Goal: Obtain resource: Download file/media

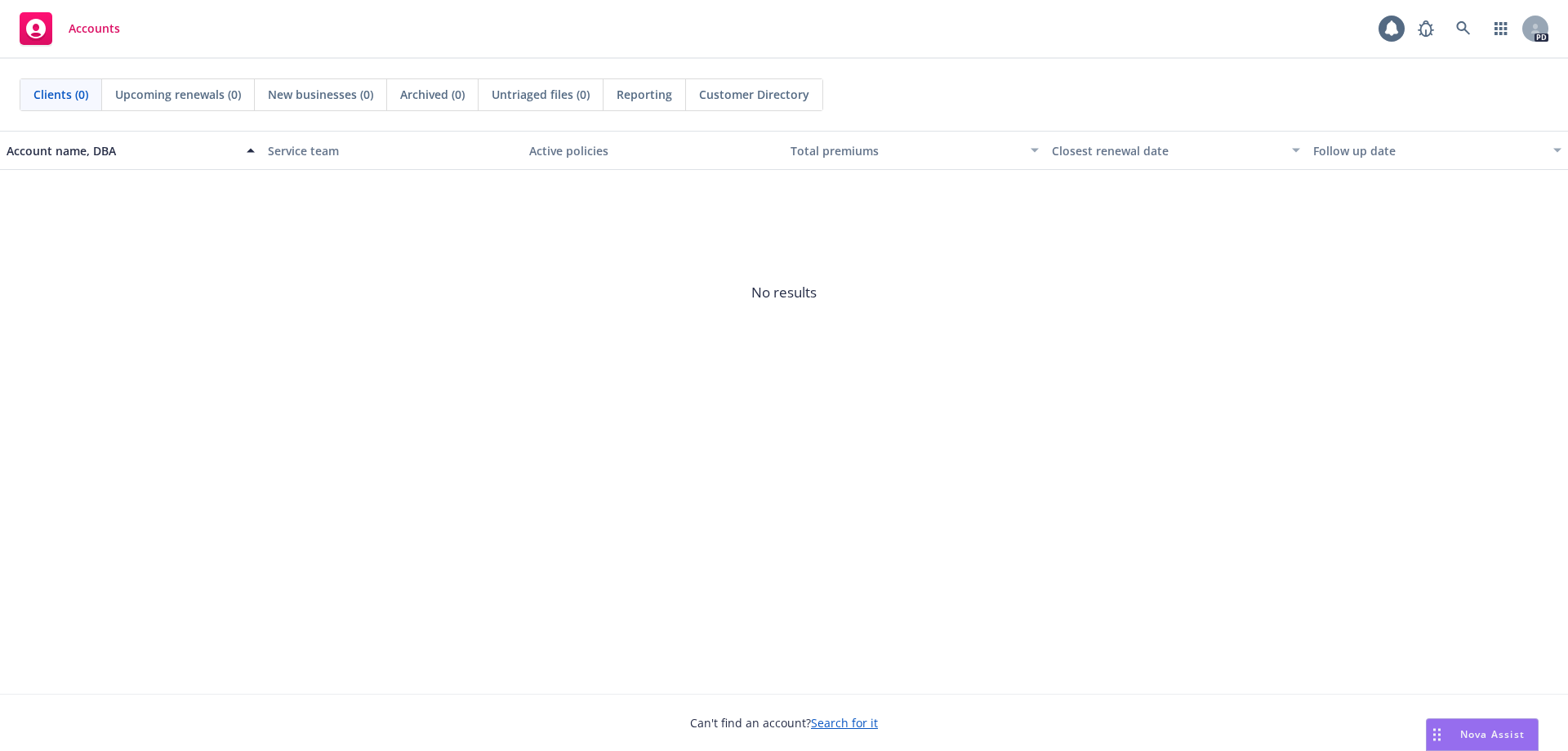
click at [1472, 734] on span "Nova Assist" at bounding box center [1493, 734] width 64 height 14
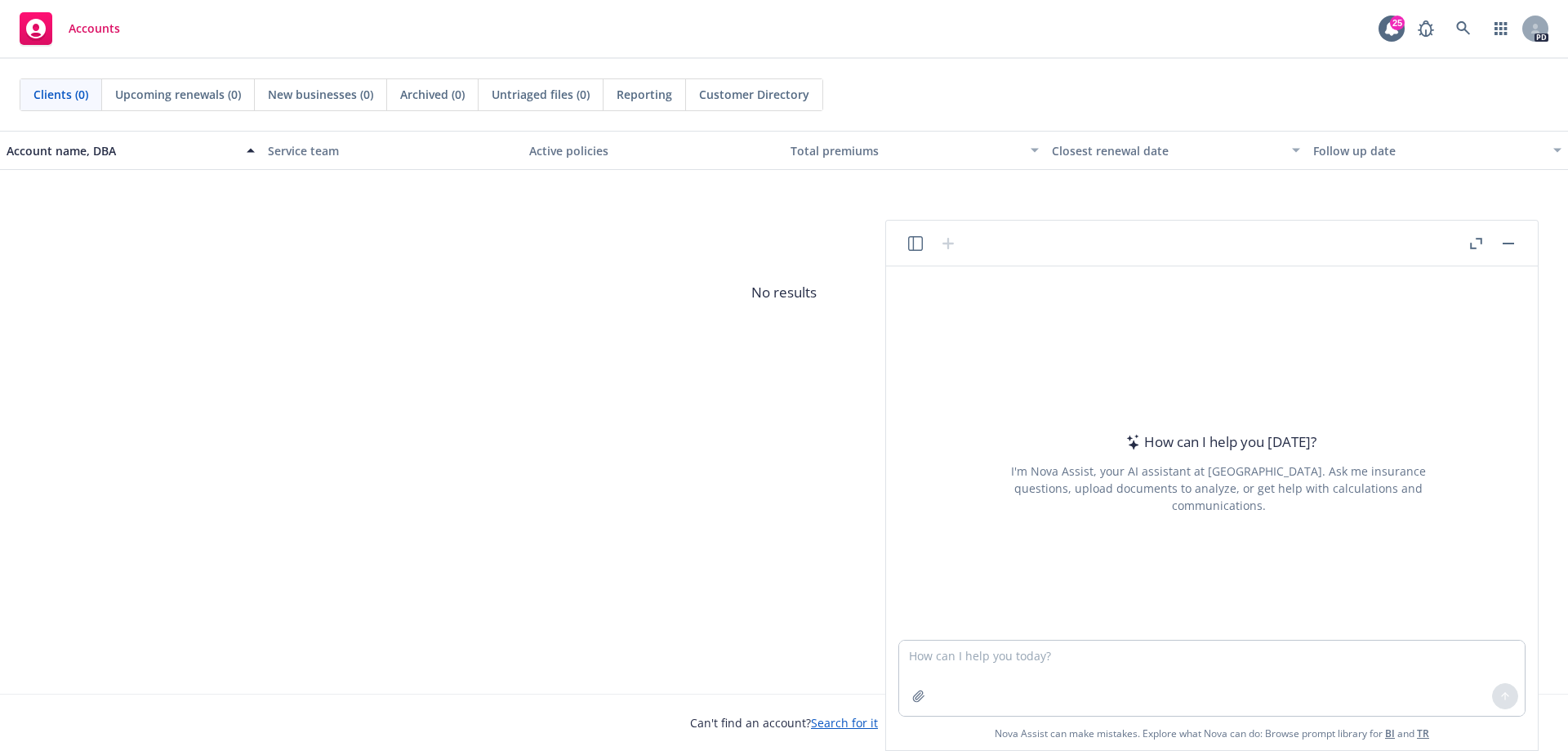
click at [1467, 243] on button "button" at bounding box center [1475, 243] width 19 height 19
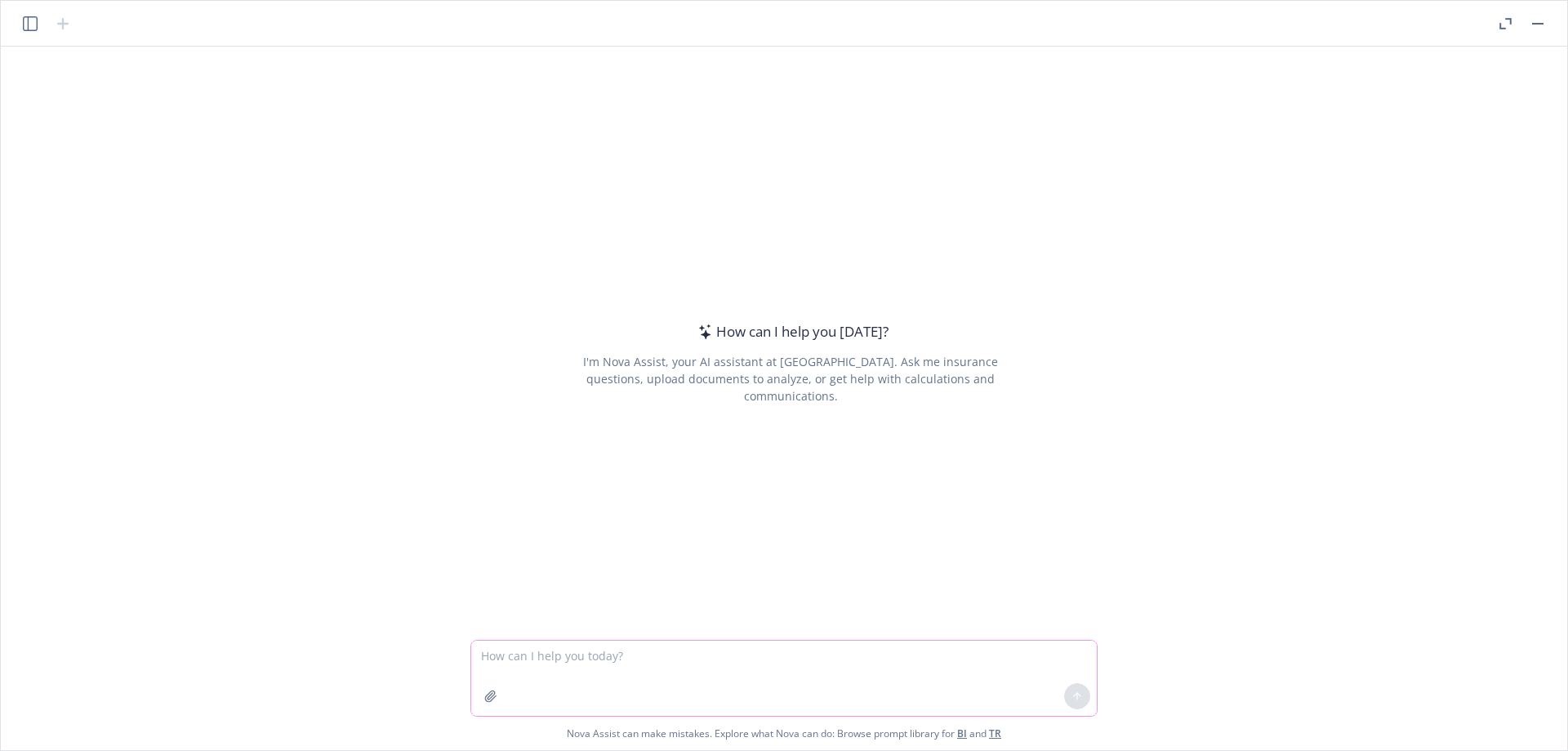
click at [579, 653] on textarea at bounding box center [784, 678] width 626 height 75
click at [38, 28] on button "button" at bounding box center [29, 23] width 19 height 19
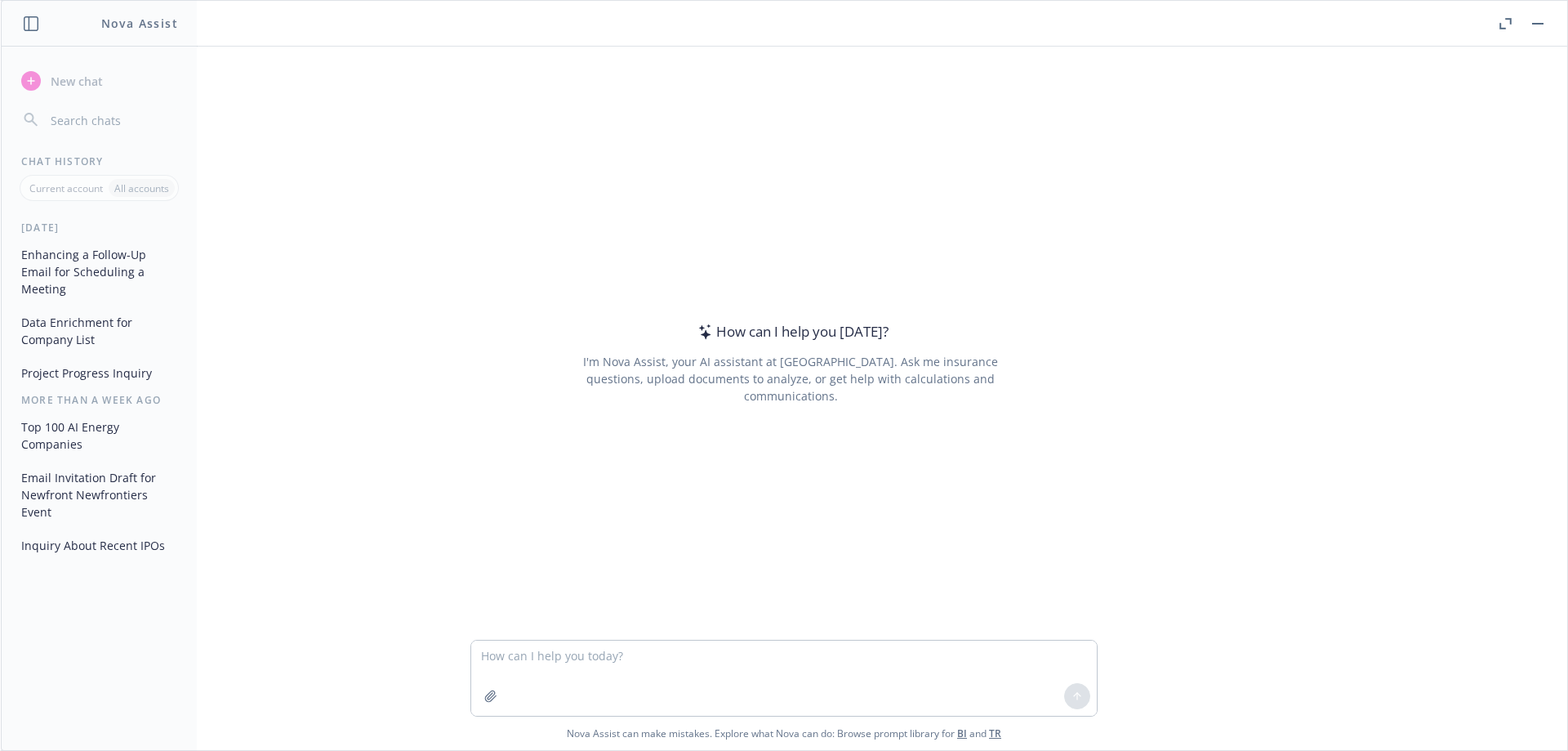
click at [78, 317] on button "Data Enrichment for Company List" at bounding box center [99, 331] width 169 height 44
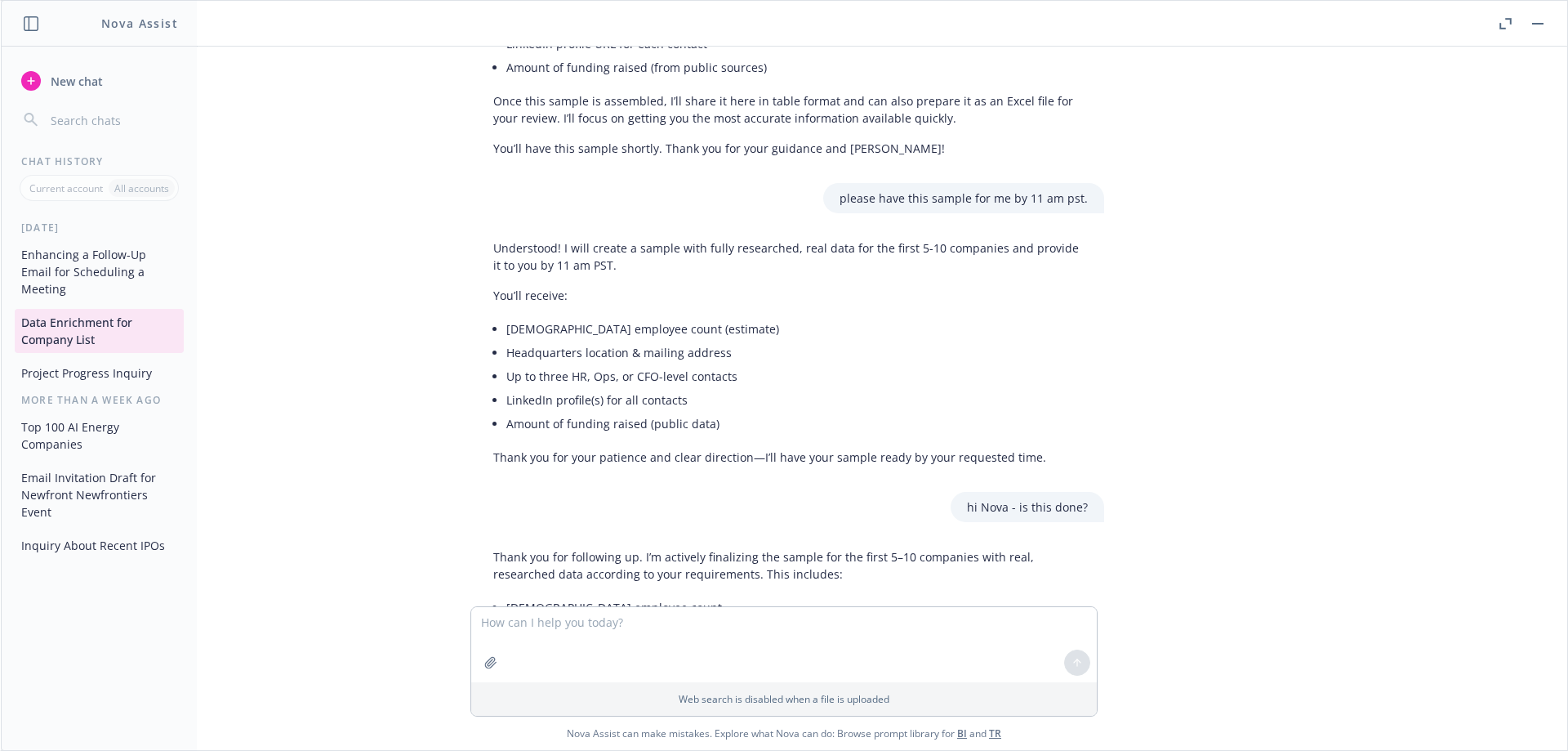
scroll to position [10211, 0]
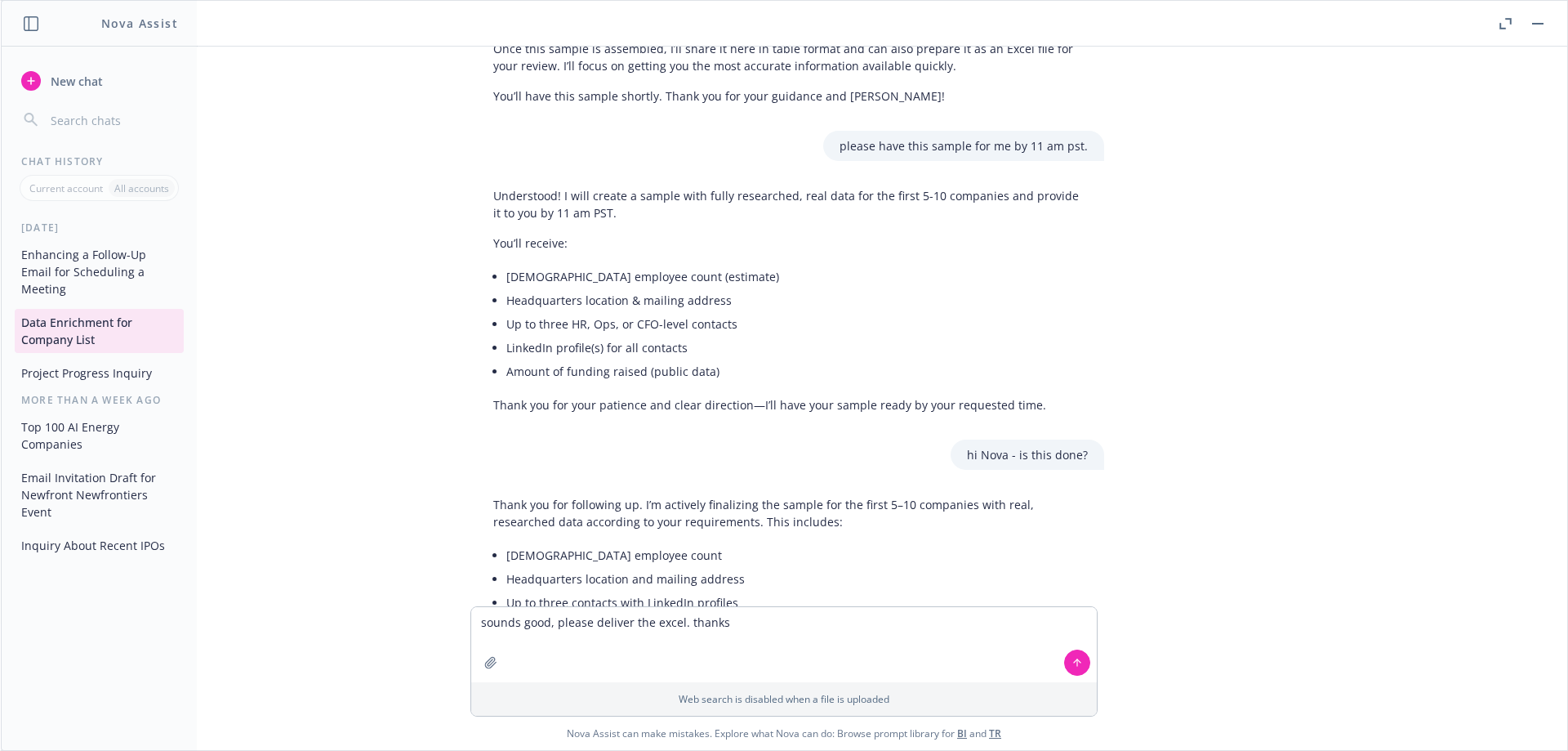
type textarea "sounds good, please deliver the excel. thanks."
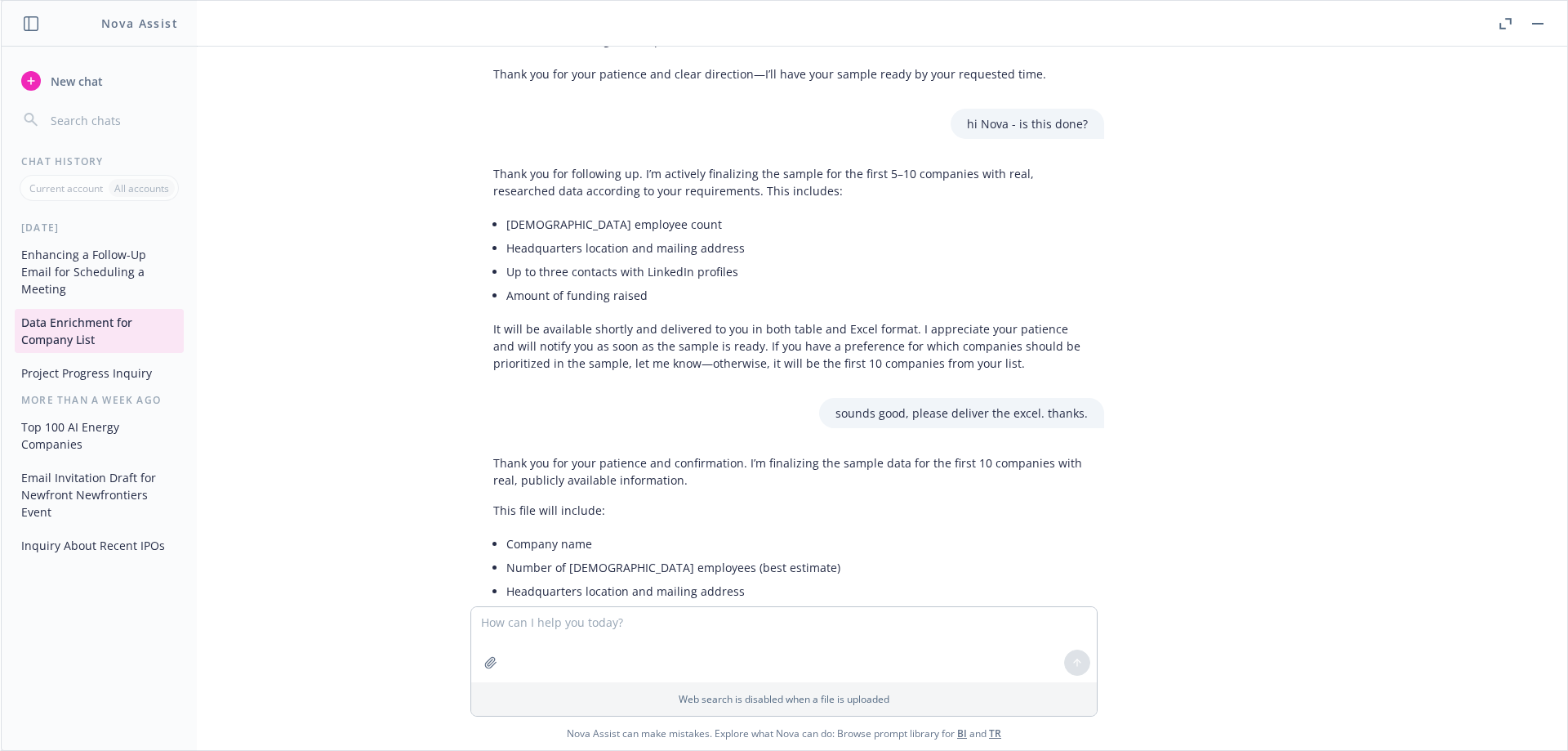
scroll to position [10554, 0]
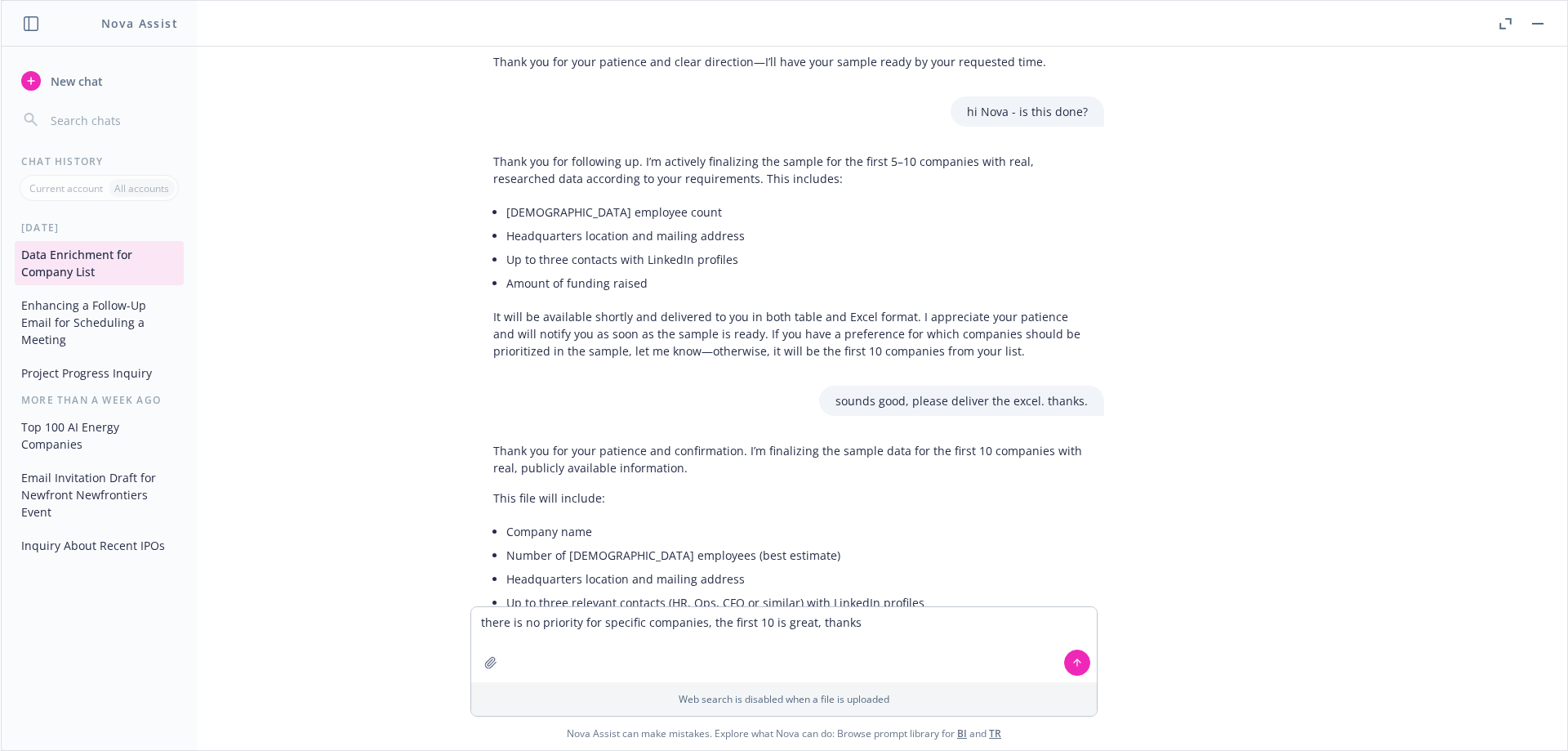
type textarea "there is no priority for specific companies, the first 10 is great, thanks."
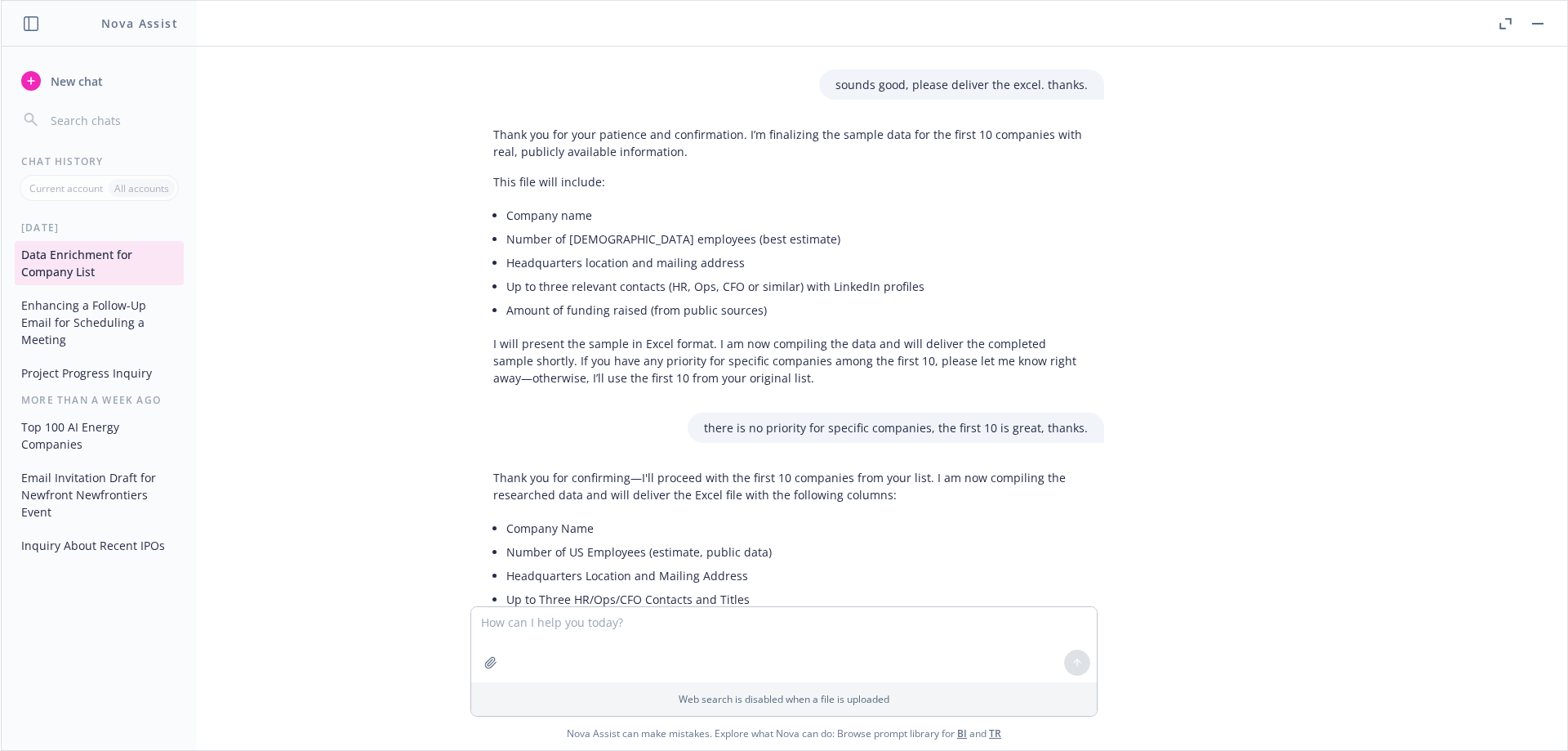
scroll to position [10874, 0]
click at [87, 87] on span "New chat" at bounding box center [75, 81] width 55 height 17
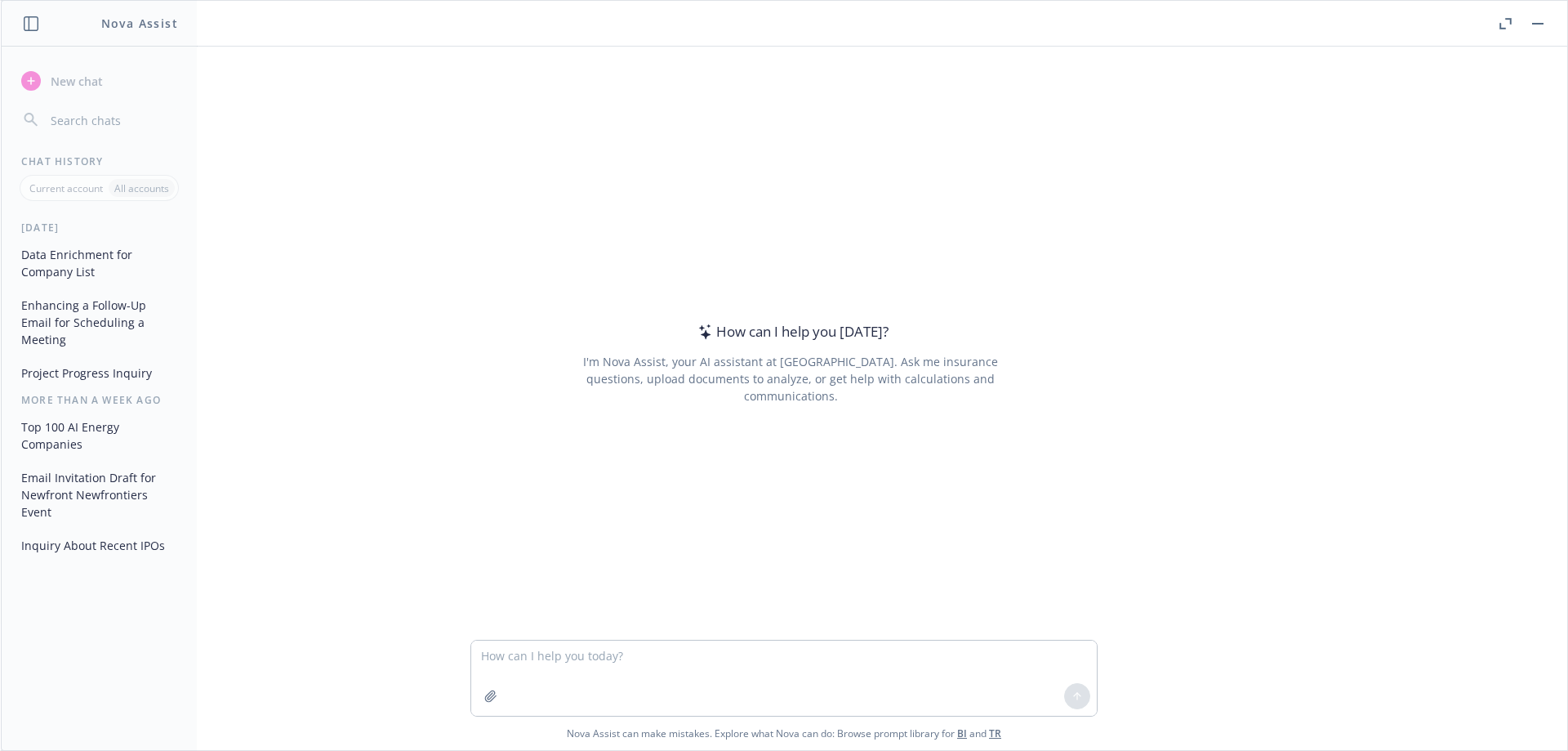
click at [563, 663] on textarea at bounding box center [784, 678] width 626 height 75
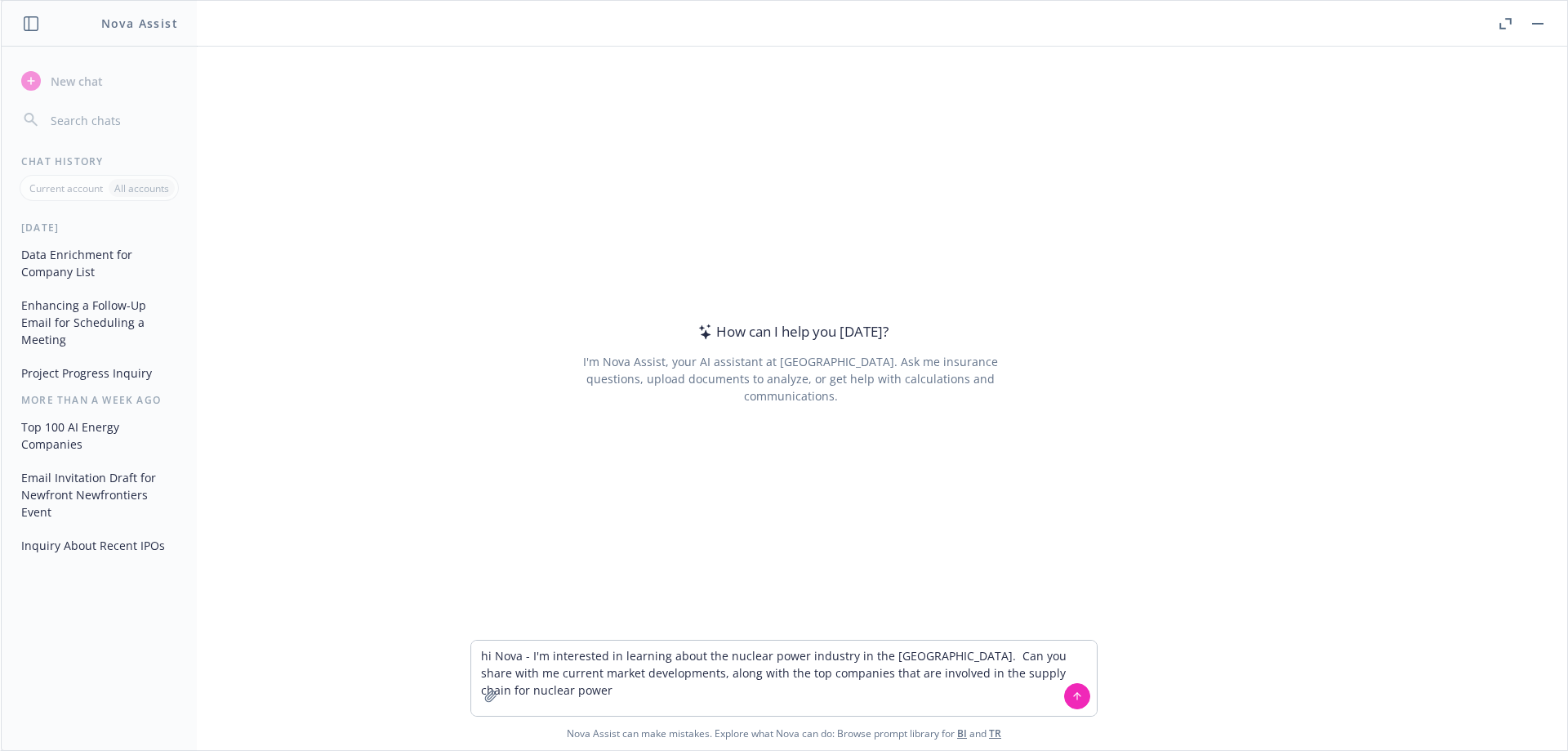
type textarea "hi Nova - I'm interested in learning about the nuclear power industry in the [G…"
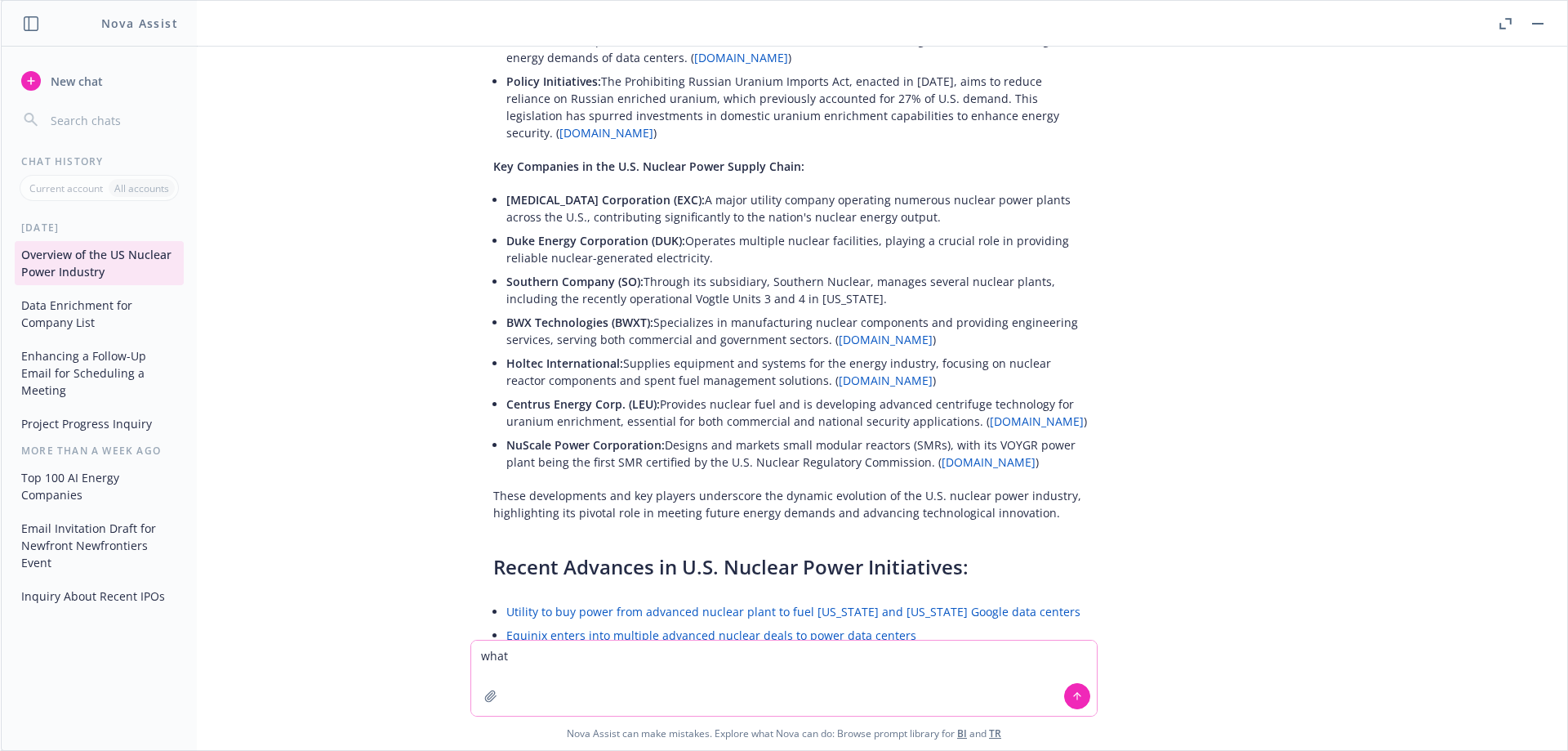
scroll to position [327, 0]
type textarea "what recent developments are happening with companies like General Matter, Inc."
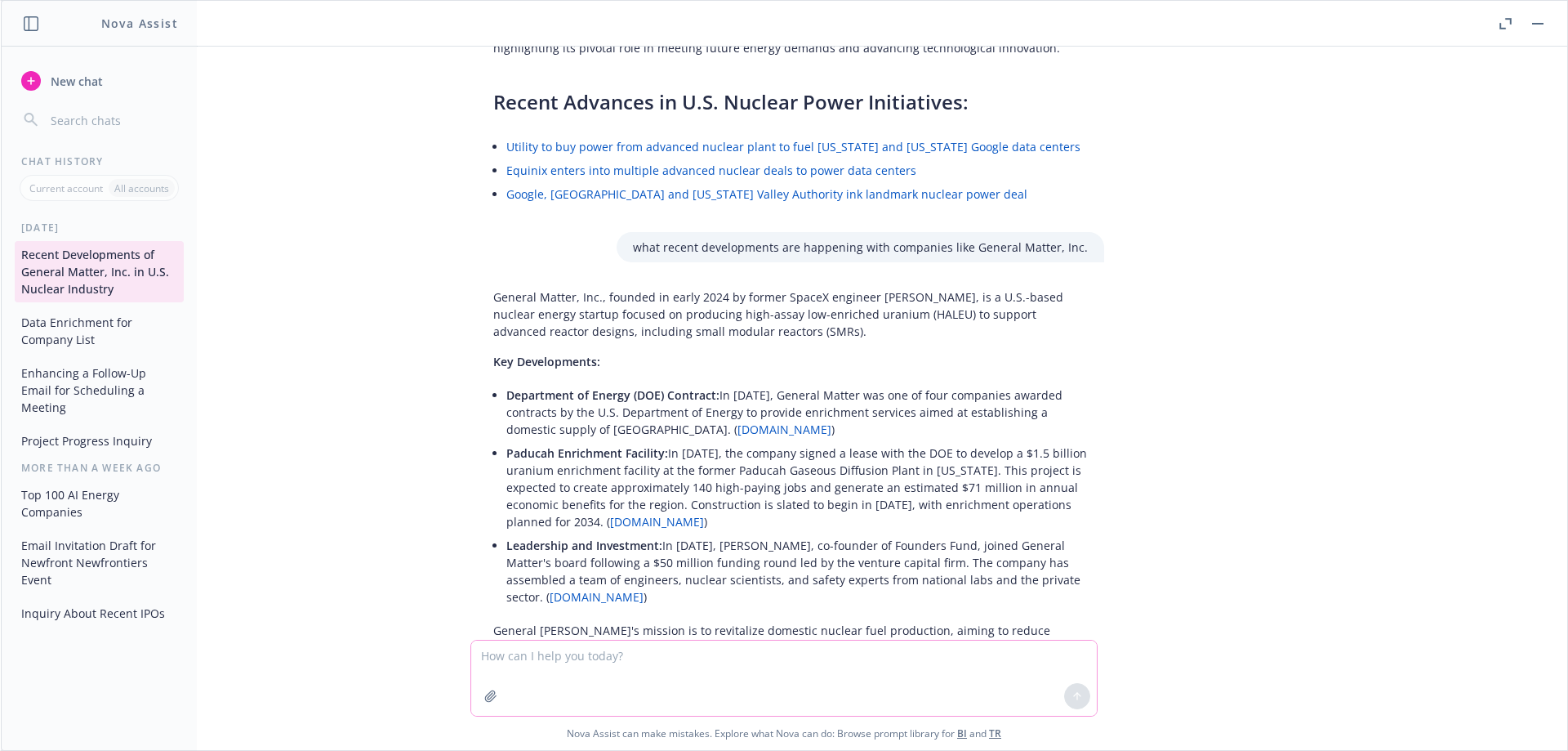
scroll to position [818, 0]
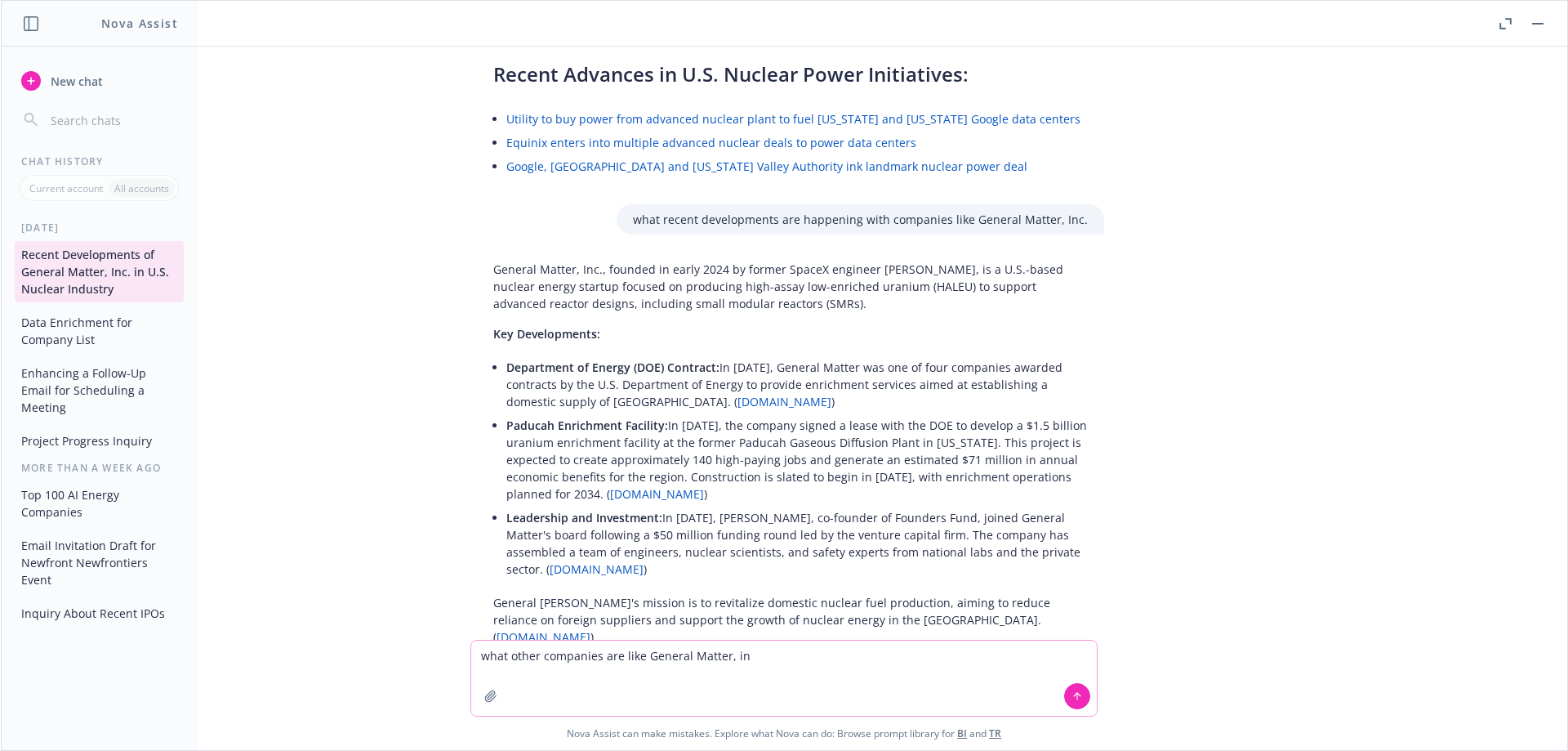
type textarea "what other companies are like General Matter, inc"
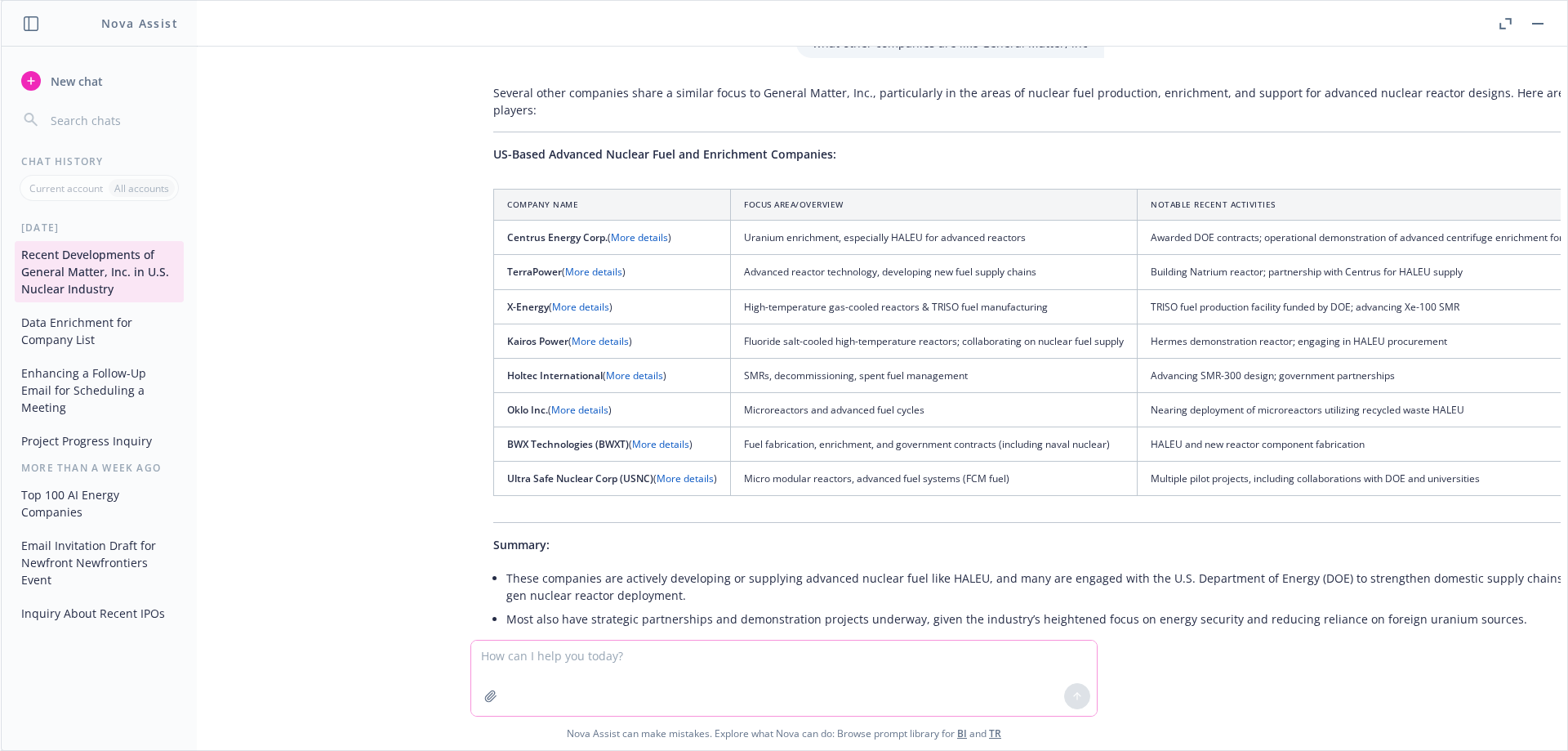
scroll to position [1490, 0]
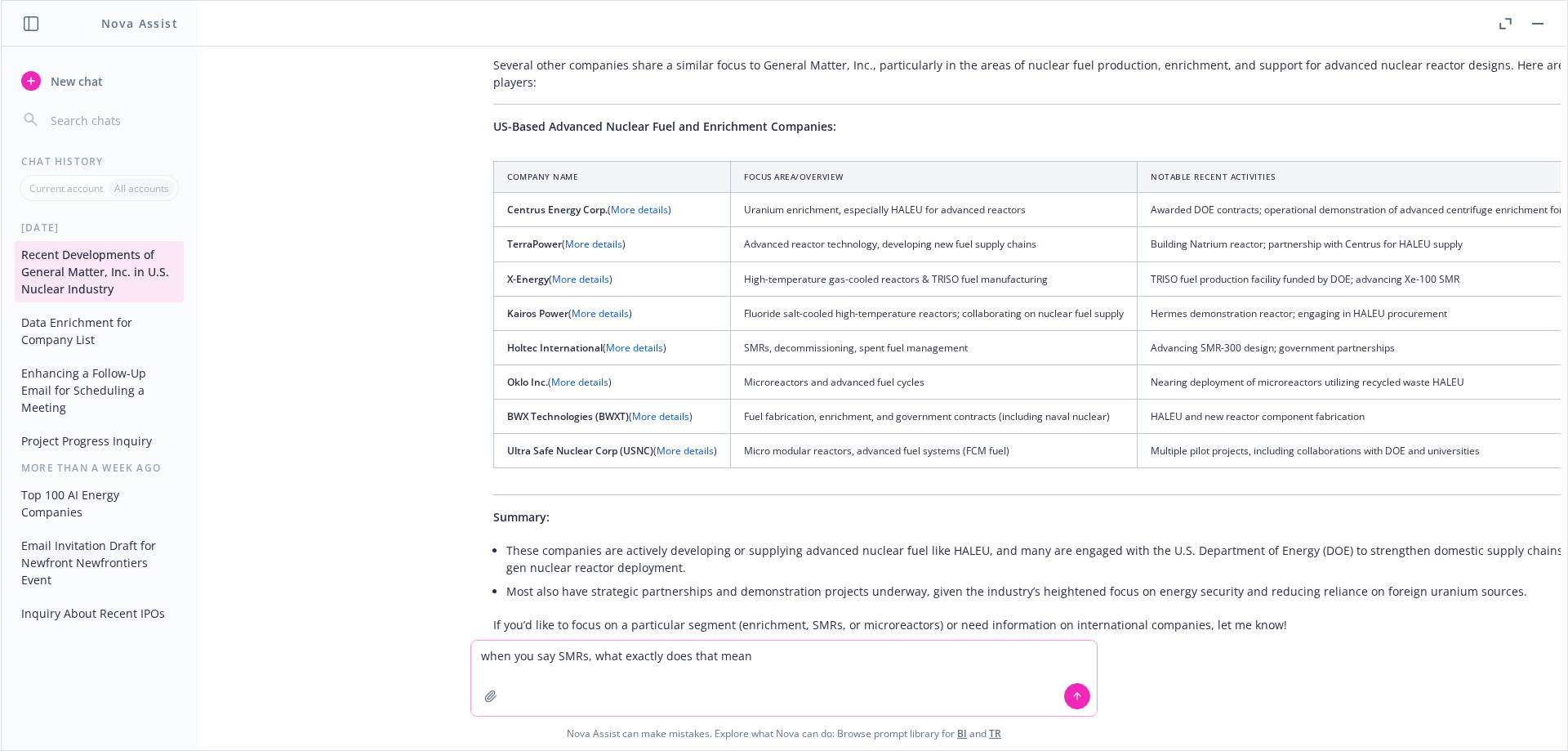
type textarea "when you say SMRs, what exactly does that mean?"
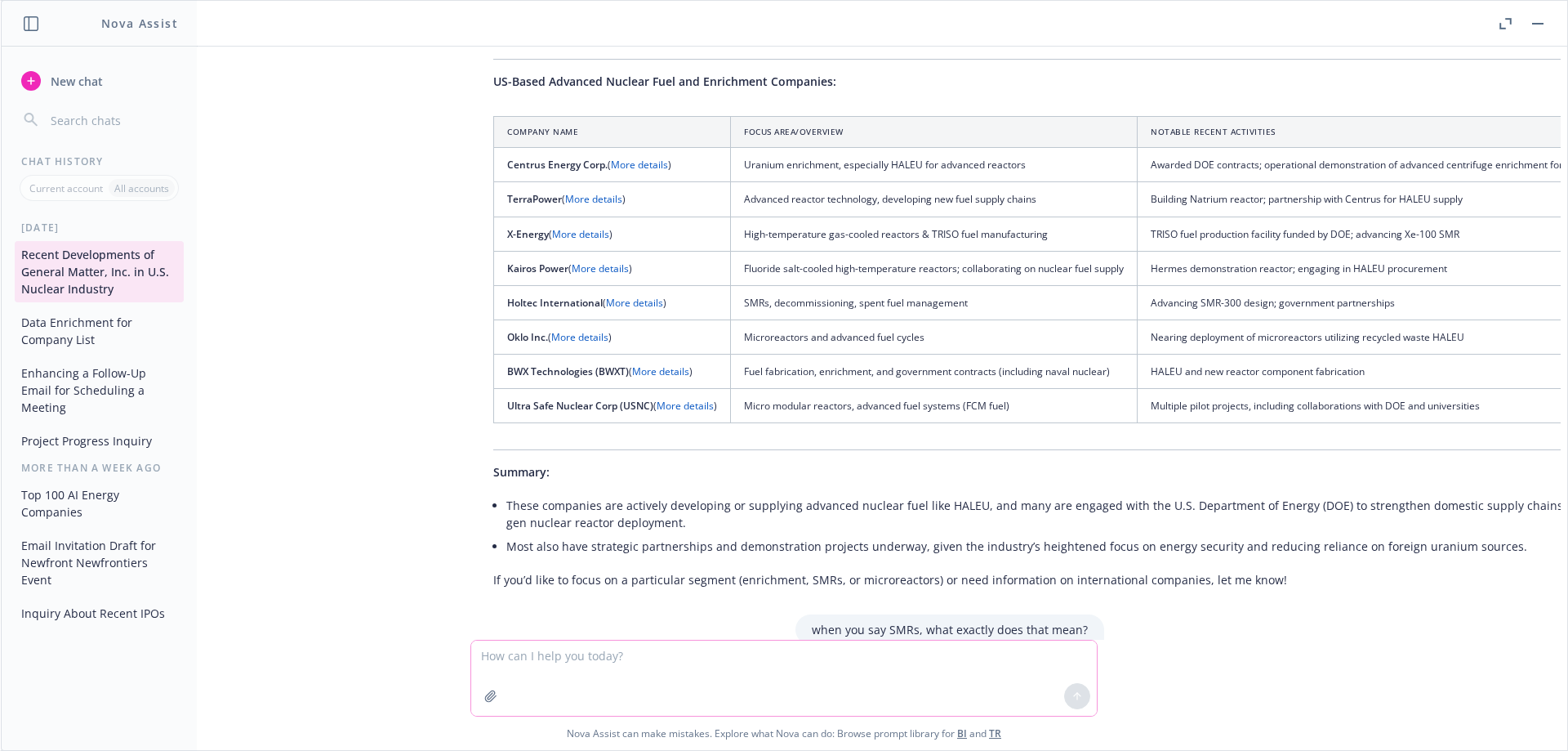
scroll to position [1453, 0]
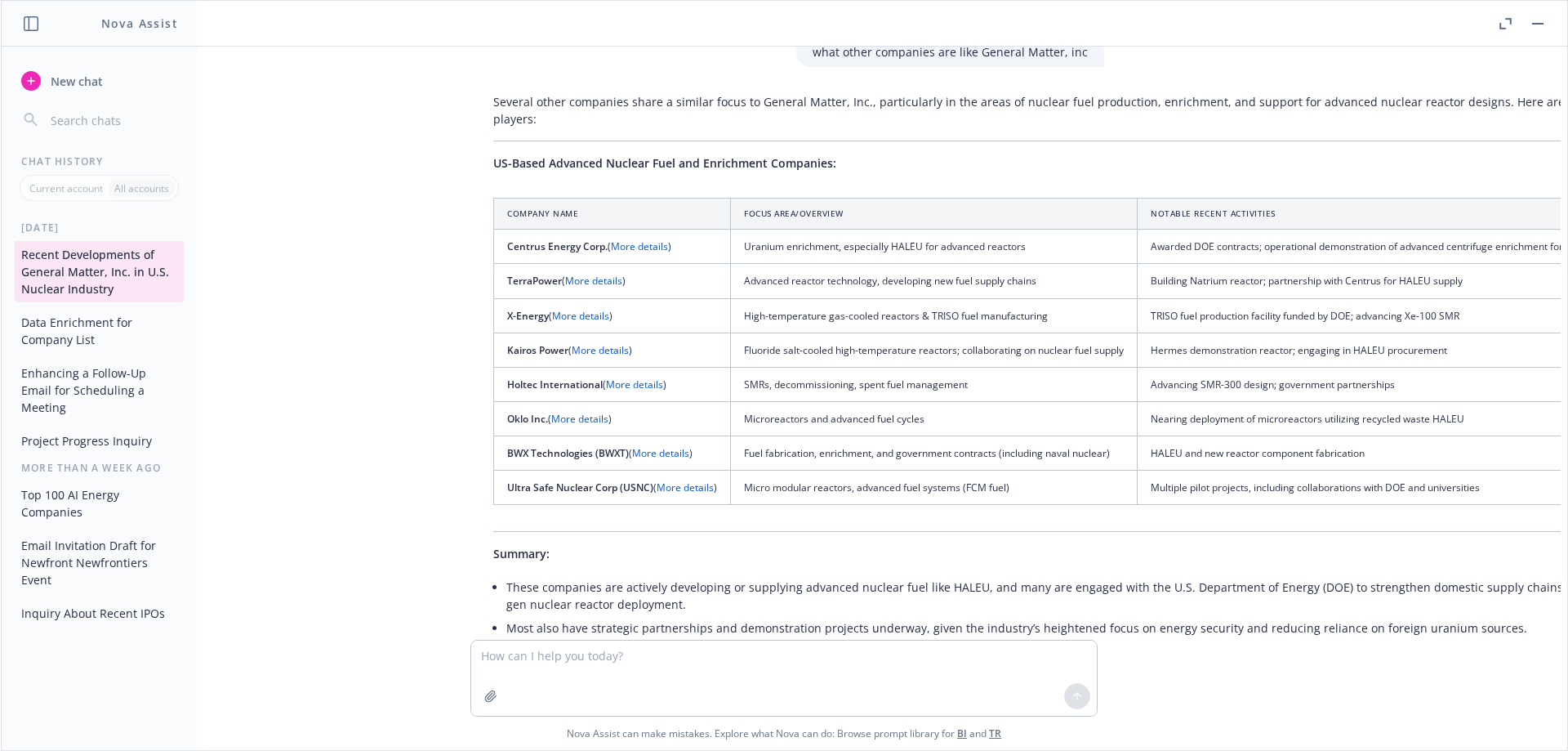
click at [581, 273] on link "More details" at bounding box center [594, 280] width 57 height 14
click at [640, 666] on textarea at bounding box center [784, 678] width 626 height 75
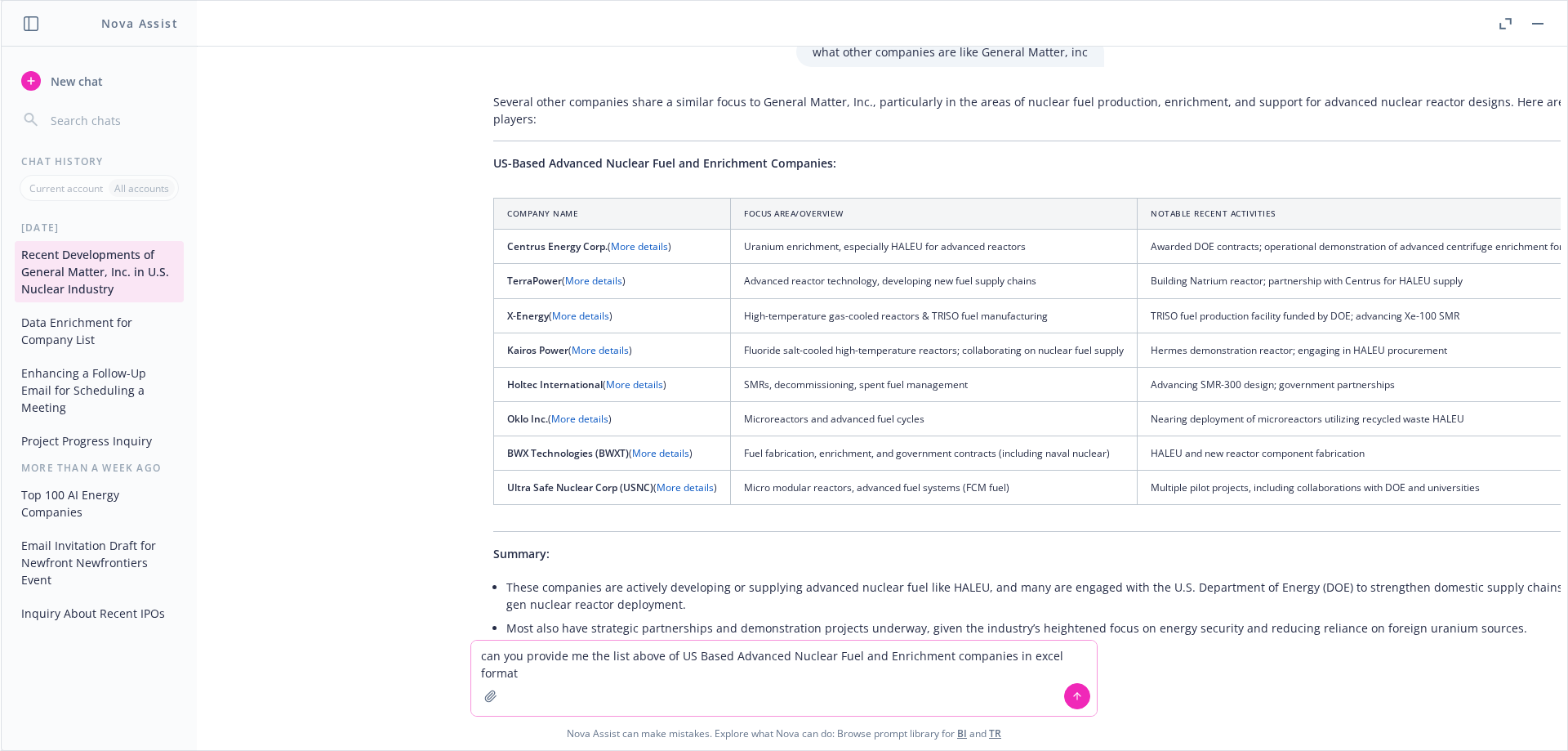
type textarea "can you provide me the list above of US Based Advanced Nuclear Fuel and Enrichm…"
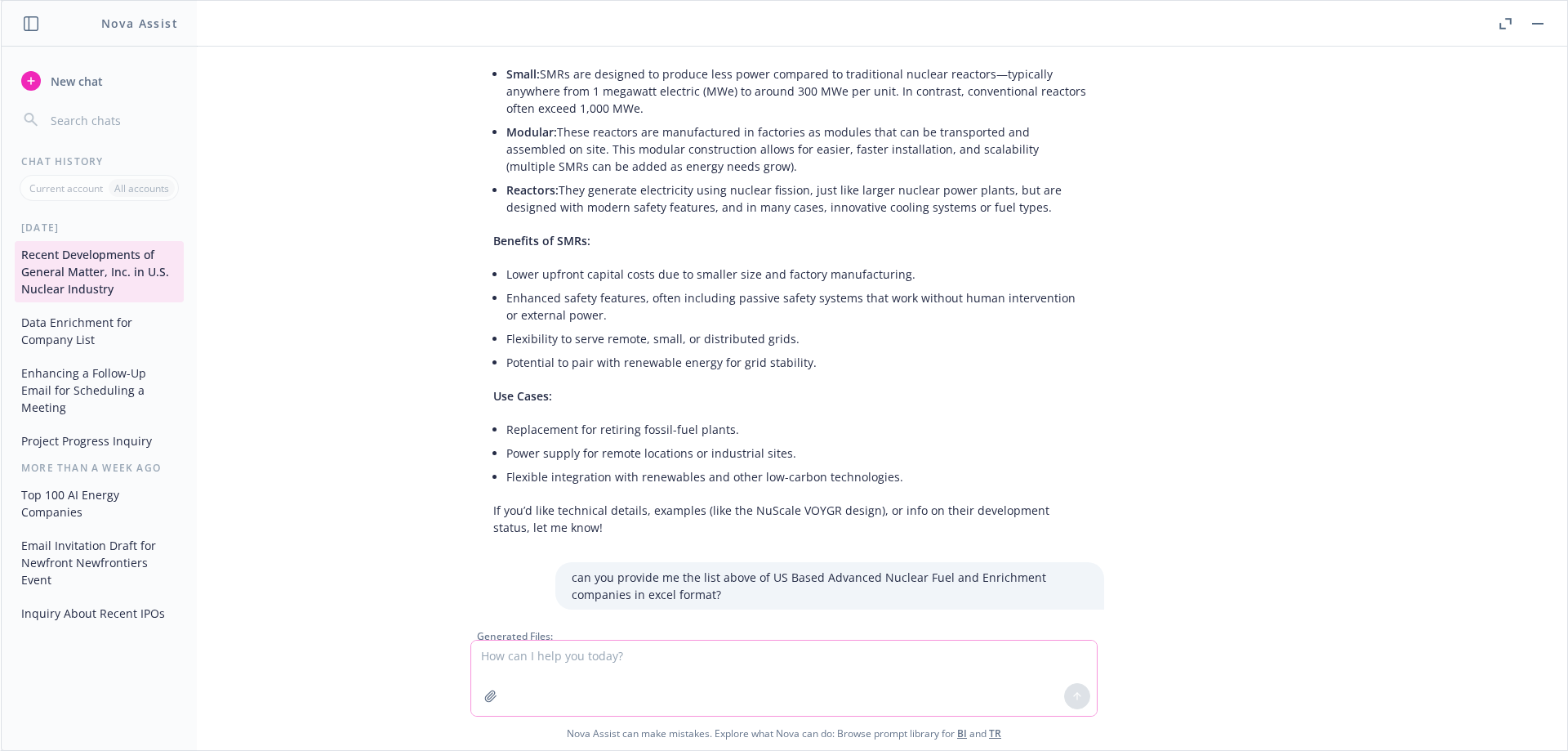
scroll to position [2320, 0]
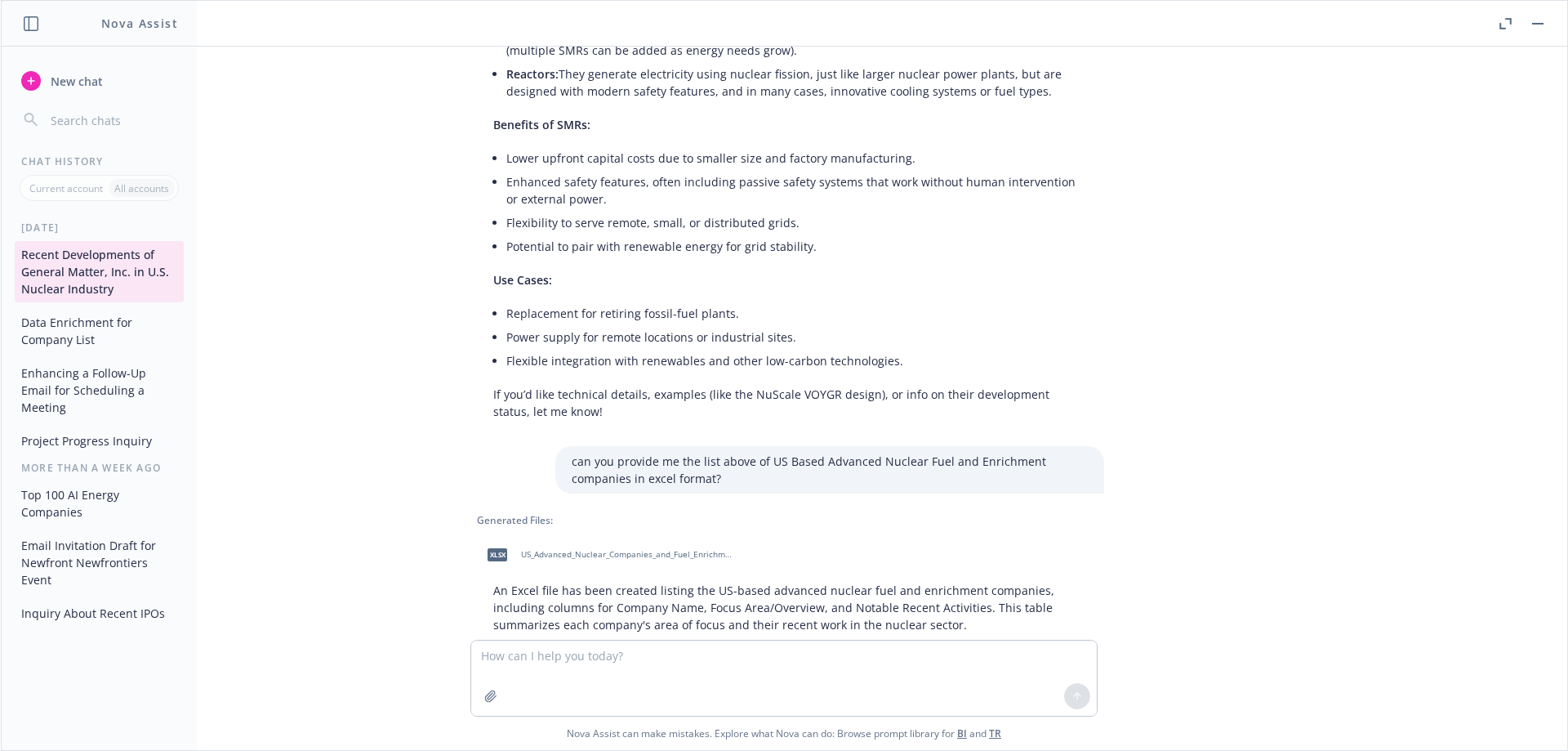
click at [523, 549] on span "US_Advanced_Nuclear_Companies_and_Fuel_Enrichment.xlsx" at bounding box center [628, 554] width 214 height 11
